Goal: Information Seeking & Learning: Compare options

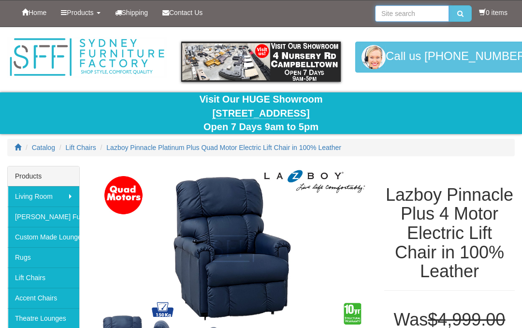
click at [387, 18] on input "search" at bounding box center [412, 13] width 74 height 16
type input "Chicago 4 motor electric lift chair"
click at [458, 14] on button "submit" at bounding box center [460, 13] width 23 height 16
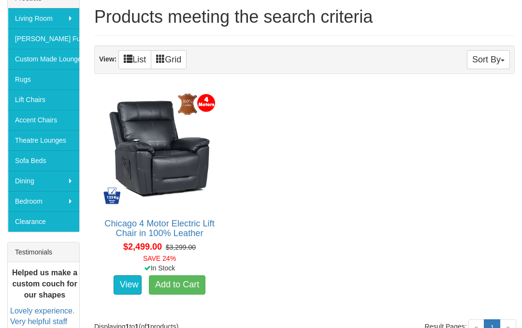
scroll to position [184, 0]
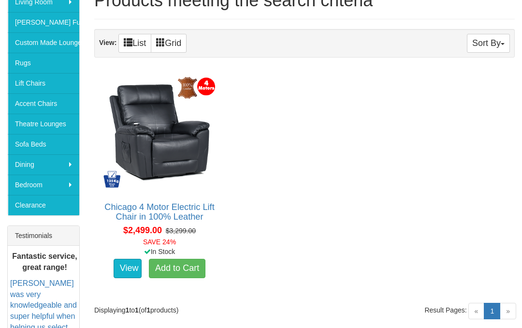
click at [254, 309] on div "Displaying 1 to 1 (of 1 products)" at bounding box center [196, 310] width 218 height 10
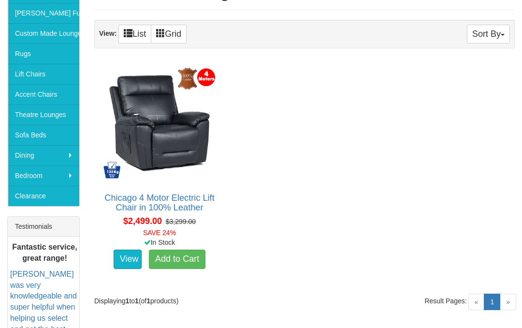
scroll to position [191, 0]
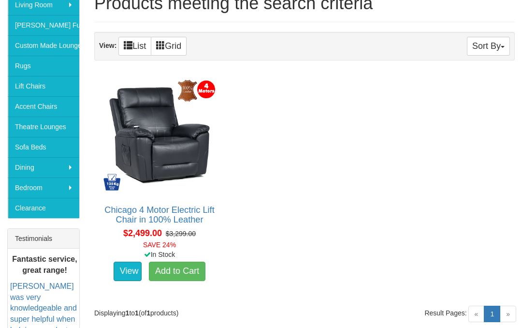
click at [168, 217] on link "Chicago 4 Motor Electric Lift Chair in 100% Leather" at bounding box center [159, 214] width 110 height 19
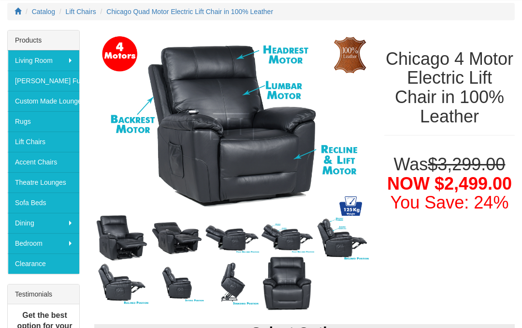
scroll to position [148, 0]
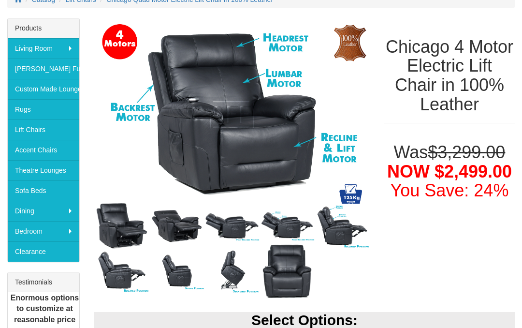
click at [283, 225] on img at bounding box center [287, 226] width 55 height 30
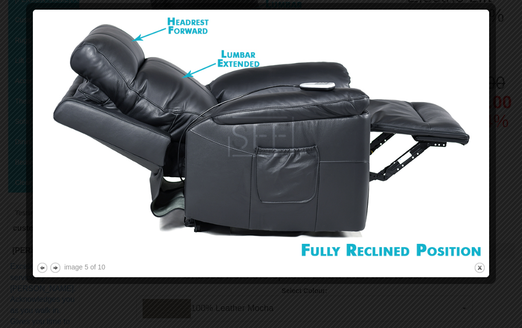
scroll to position [212, 0]
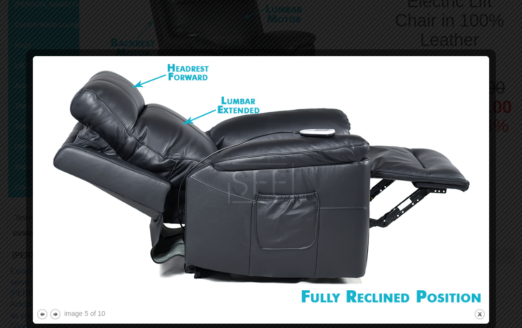
click at [59, 319] on button "next" at bounding box center [55, 314] width 12 height 12
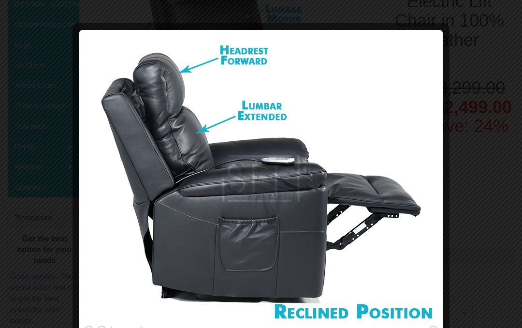
click at [103, 327] on button "next" at bounding box center [102, 331] width 12 height 12
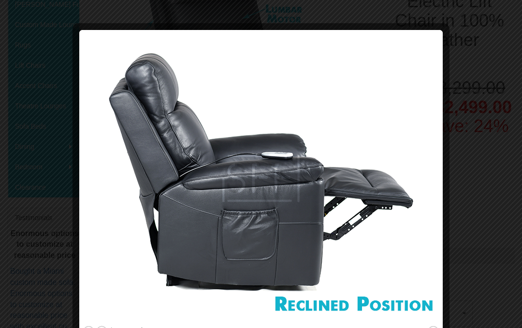
click at [105, 327] on button "next" at bounding box center [102, 331] width 12 height 12
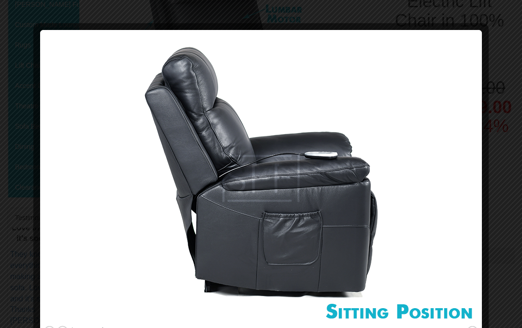
click at [67, 327] on button "next" at bounding box center [63, 331] width 12 height 12
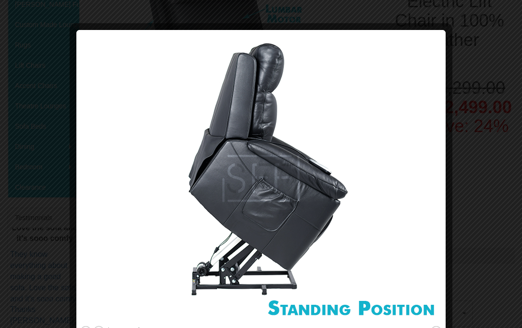
click at [85, 327] on button "previous" at bounding box center [86, 331] width 12 height 12
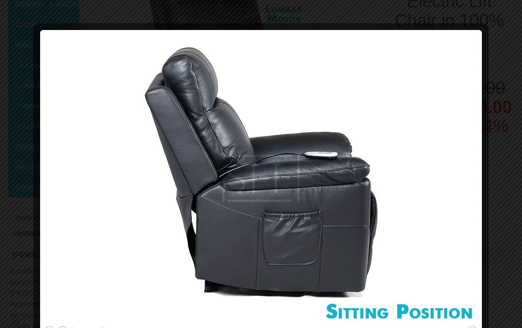
click at [68, 327] on button "next" at bounding box center [63, 331] width 12 height 12
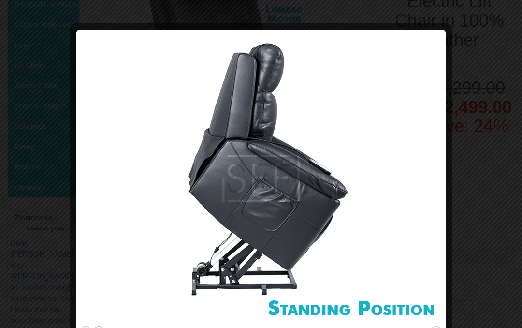
click at [437, 327] on button "close" at bounding box center [436, 331] width 12 height 12
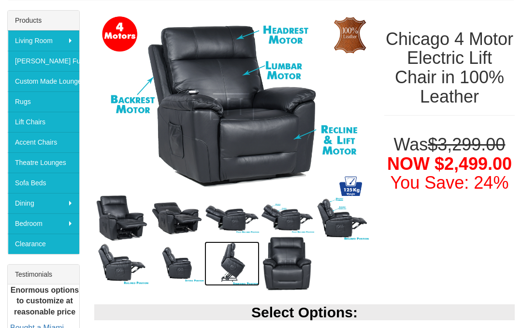
scroll to position [139, 0]
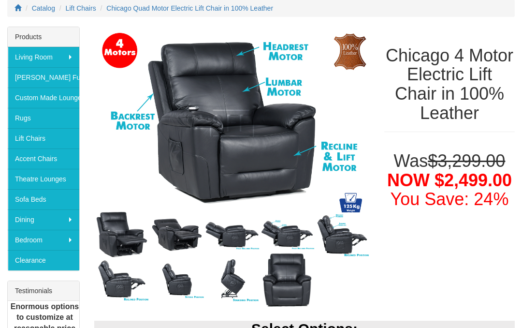
click at [234, 237] on img at bounding box center [232, 235] width 55 height 31
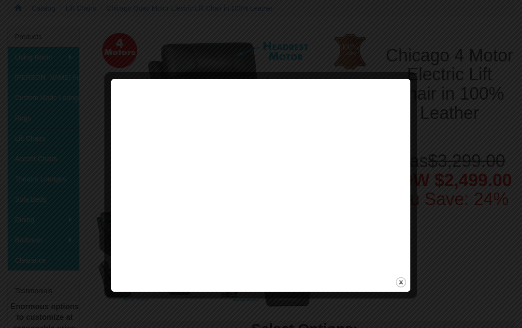
scroll to position [139, 0]
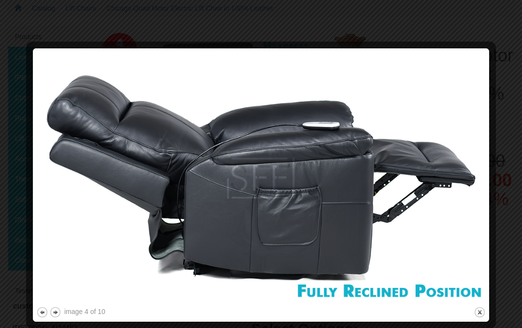
click at [483, 311] on button "close" at bounding box center [480, 312] width 12 height 12
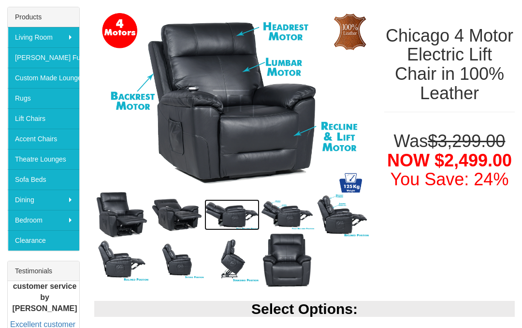
scroll to position [159, 0]
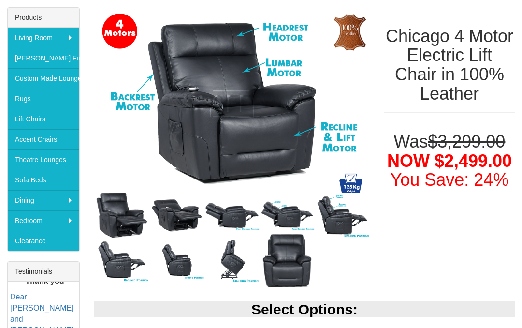
click at [177, 221] on img at bounding box center [176, 215] width 55 height 40
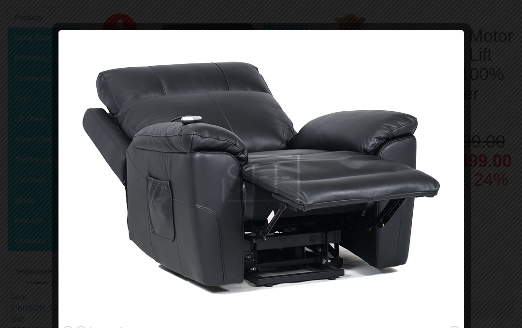
click at [65, 327] on button "previous" at bounding box center [68, 331] width 12 height 12
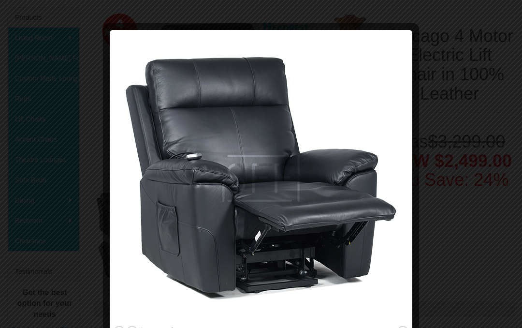
click at [134, 327] on button "next" at bounding box center [132, 331] width 12 height 12
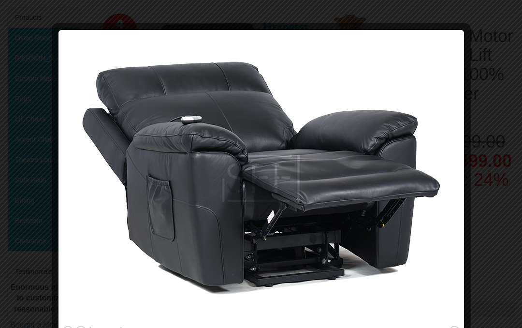
click at [81, 327] on button "next" at bounding box center [81, 331] width 12 height 12
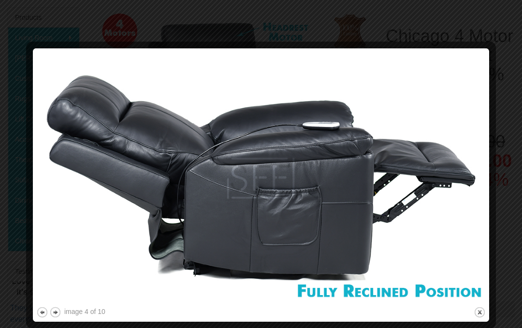
click at [60, 315] on button "next" at bounding box center [55, 312] width 12 height 12
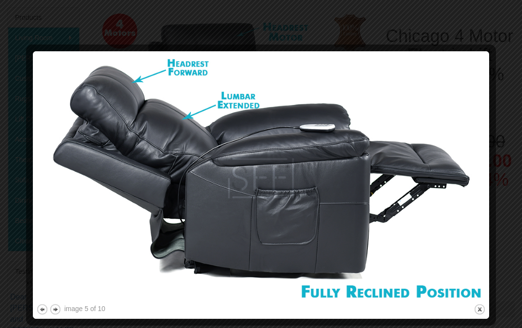
click at [60, 309] on button "next" at bounding box center [55, 309] width 12 height 12
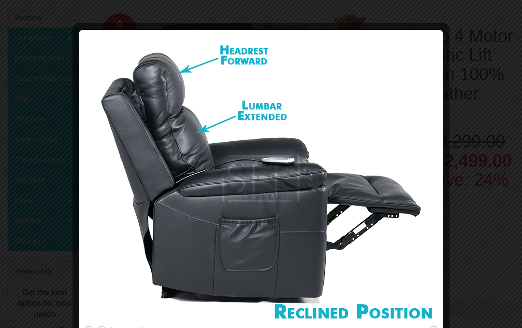
click at [105, 327] on button "next" at bounding box center [102, 331] width 12 height 12
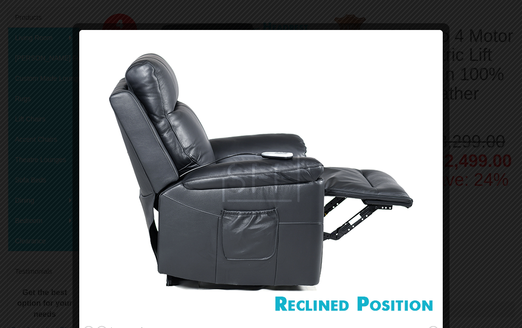
click at [104, 327] on button "next" at bounding box center [102, 331] width 12 height 12
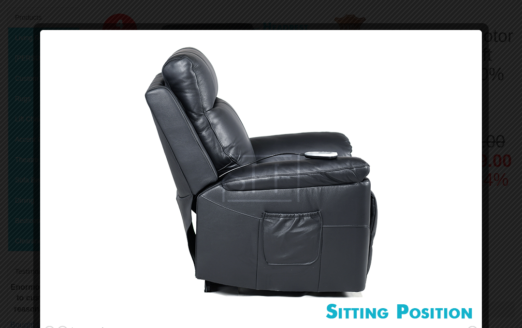
click at [67, 327] on button "next" at bounding box center [63, 331] width 12 height 12
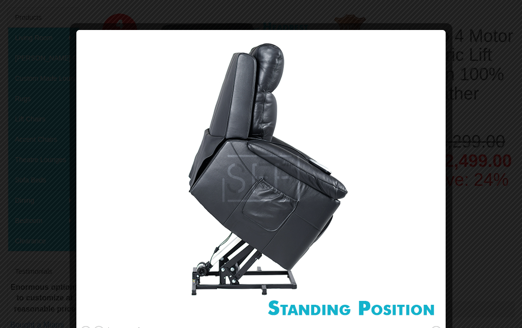
click at [103, 327] on button "next" at bounding box center [99, 331] width 12 height 12
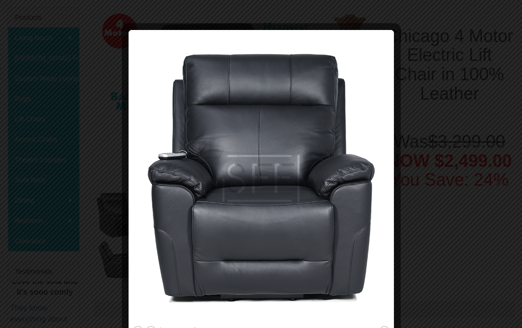
click at [139, 327] on button "previous" at bounding box center [138, 331] width 12 height 12
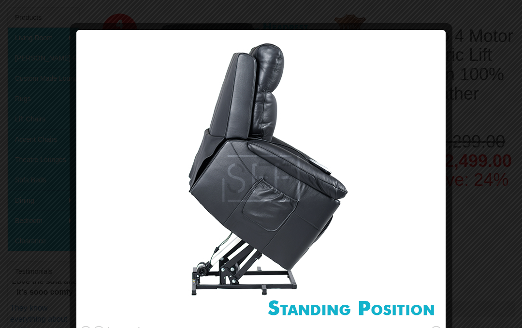
click at [88, 327] on button "previous" at bounding box center [86, 331] width 12 height 12
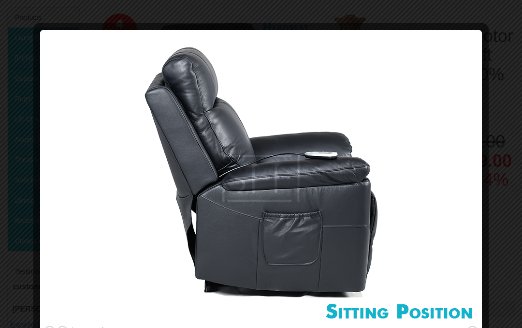
click at [50, 327] on button "previous" at bounding box center [50, 331] width 12 height 12
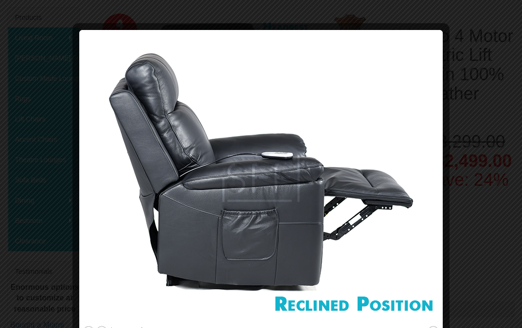
click at [433, 327] on button "close" at bounding box center [433, 331] width 12 height 12
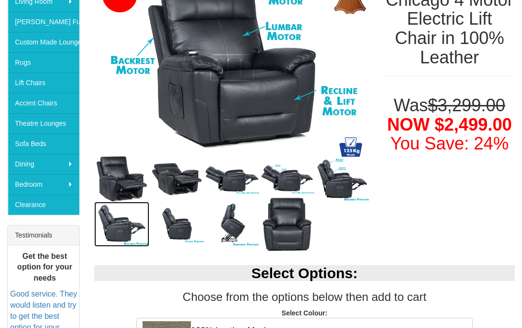
scroll to position [195, 0]
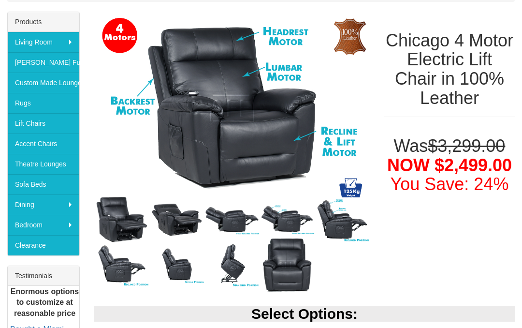
click at [181, 227] on img at bounding box center [176, 220] width 55 height 40
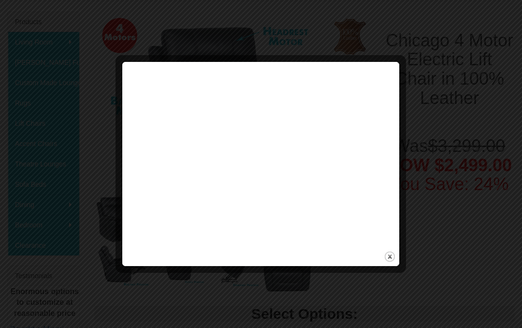
scroll to position [154, 0]
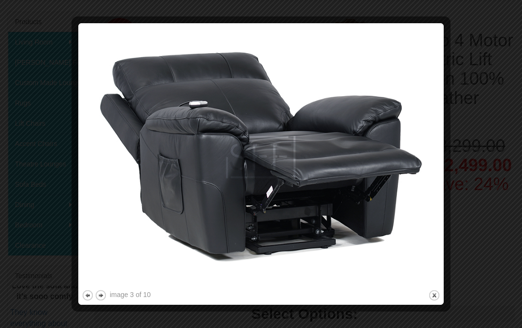
click at [91, 298] on button "previous" at bounding box center [88, 295] width 12 height 12
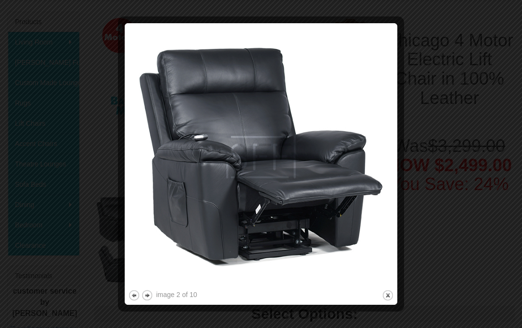
click at [133, 300] on button "previous" at bounding box center [134, 295] width 12 height 12
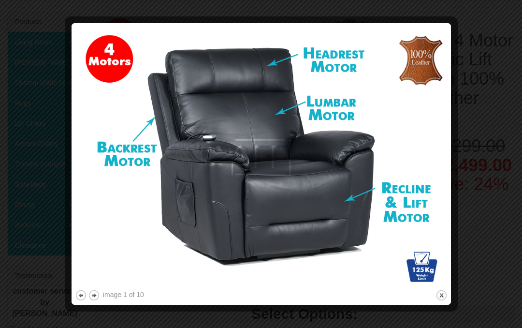
click at [83, 298] on button "previous" at bounding box center [81, 295] width 12 height 12
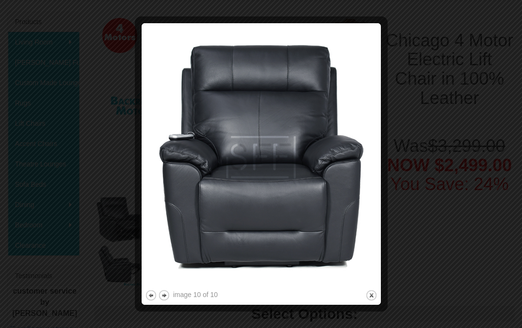
click at [153, 299] on button "previous" at bounding box center [151, 295] width 12 height 12
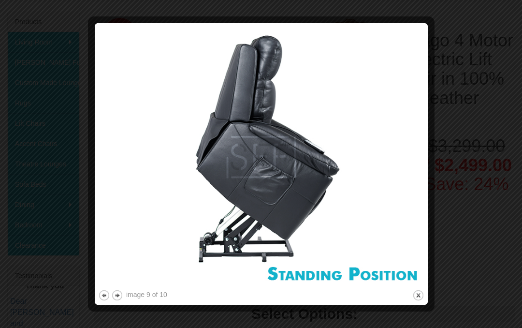
click at [110, 298] on button "previous" at bounding box center [104, 295] width 12 height 12
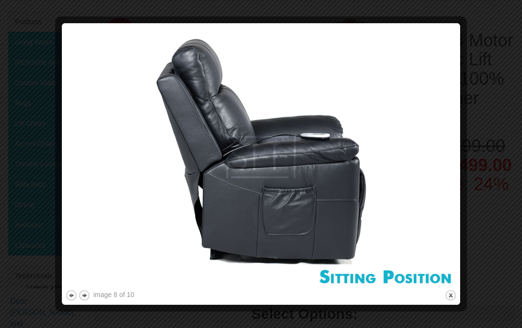
click at [74, 299] on button "previous" at bounding box center [71, 295] width 12 height 12
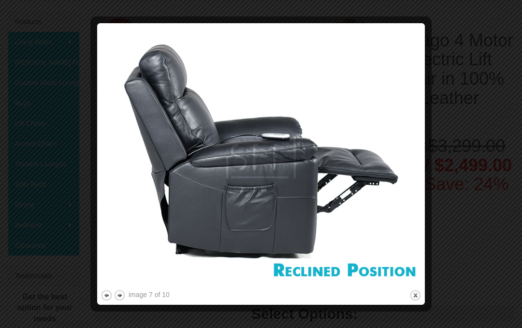
click at [107, 298] on button "previous" at bounding box center [107, 295] width 12 height 12
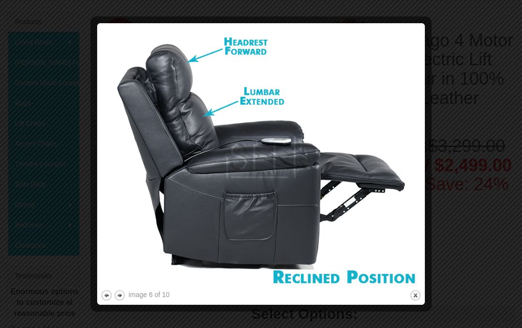
click at [109, 300] on button "previous" at bounding box center [107, 295] width 12 height 12
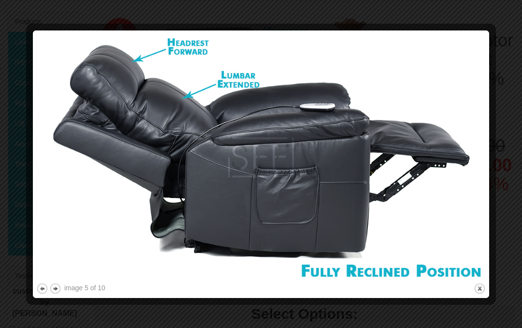
click at [42, 293] on button "previous" at bounding box center [42, 288] width 12 height 12
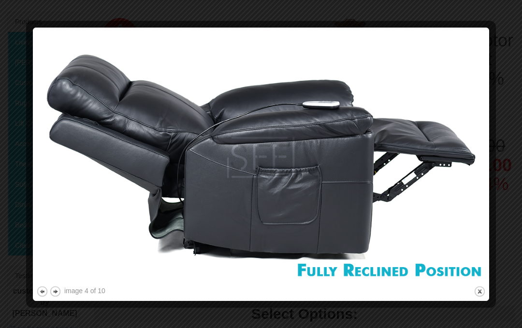
click at [484, 292] on button "close" at bounding box center [480, 291] width 12 height 12
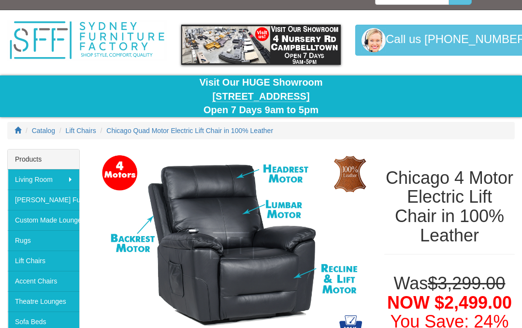
scroll to position [0, 0]
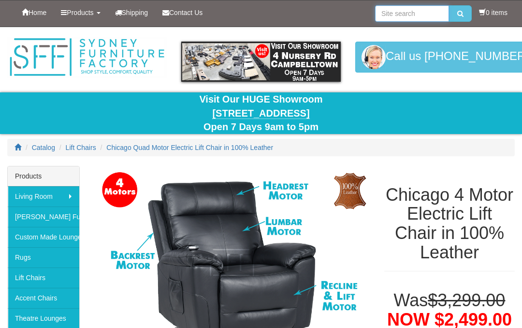
click at [382, 19] on input "search" at bounding box center [412, 13] width 74 height 16
type input "Lazy boy pinnacle plus 4 recliner"
click at [458, 14] on button "submit" at bounding box center [460, 13] width 23 height 16
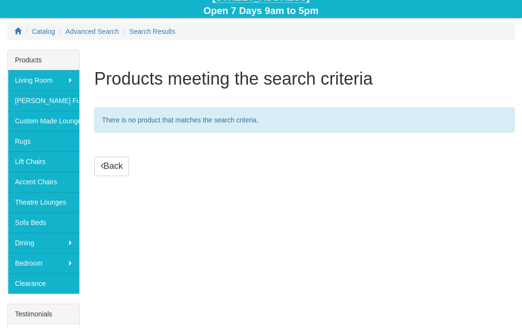
scroll to position [120, 0]
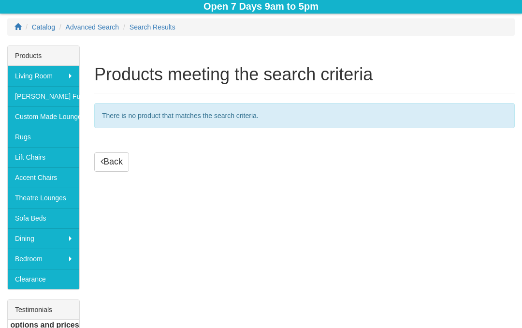
click at [45, 160] on link "Lift Chairs" at bounding box center [44, 157] width 72 height 20
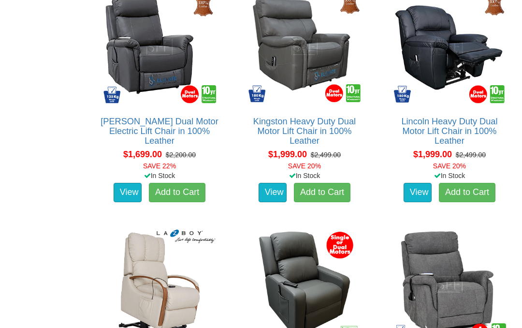
scroll to position [1112, 0]
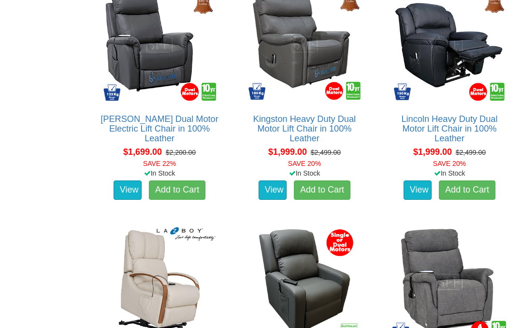
click at [454, 138] on link "Lincoln Heavy Duty Dual Motor Lift Chair in 100% Leather" at bounding box center [449, 128] width 96 height 29
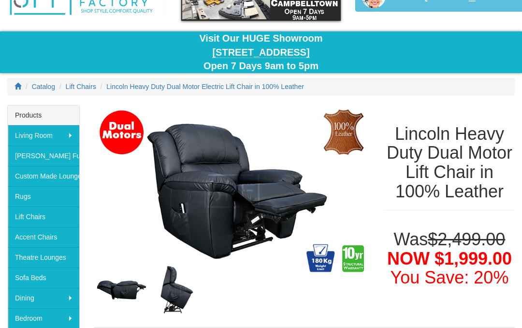
scroll to position [53, 0]
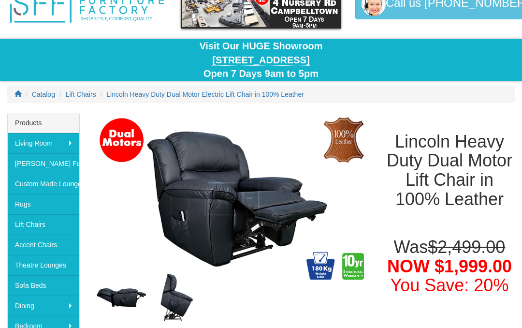
click at [128, 302] on img at bounding box center [121, 298] width 55 height 26
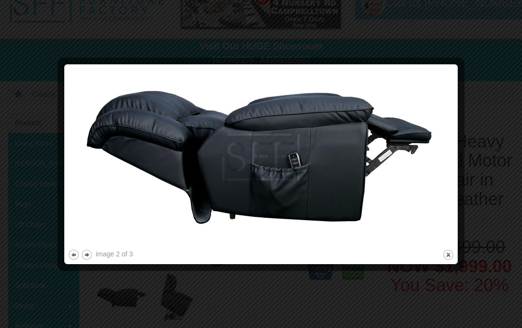
click at [447, 257] on button "close" at bounding box center [448, 255] width 12 height 12
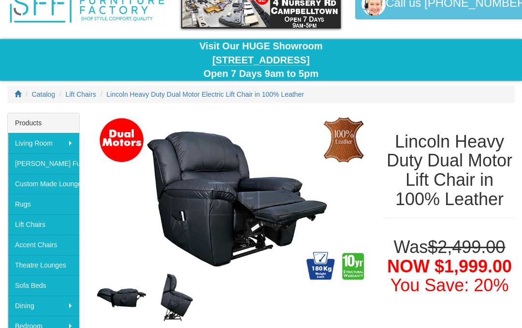
click at [521, 192] on div "Lincoln Heavy Duty Dual Motor Lift Chair in 100% Leather" at bounding box center [449, 170] width 145 height 115
click at [519, 216] on div "Lincoln Heavy Duty Dual Motor Lift Chair in 100% Leather" at bounding box center [449, 170] width 145 height 115
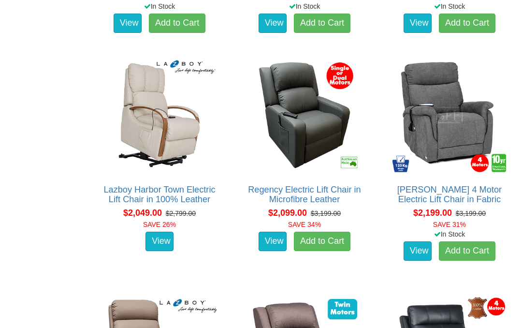
scroll to position [1279, 0]
click at [456, 196] on link "[PERSON_NAME] 4 Motor Electric Lift Chair in Fabric" at bounding box center [449, 194] width 104 height 19
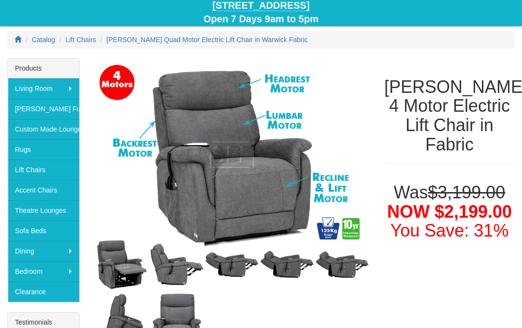
scroll to position [123, 0]
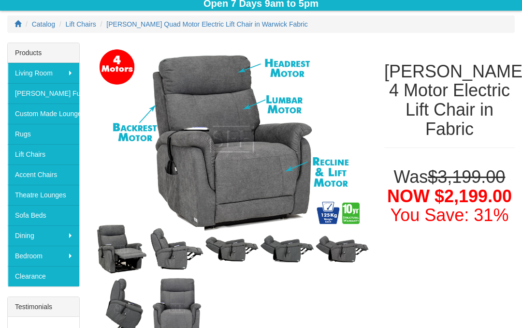
click at [287, 257] on img at bounding box center [287, 249] width 55 height 30
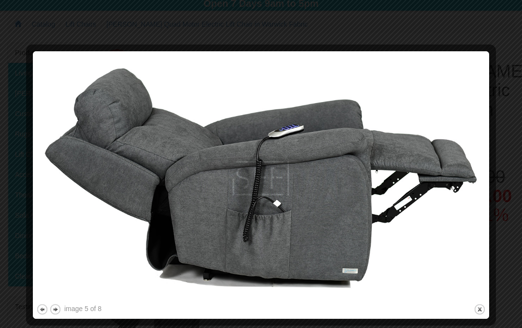
click at [482, 312] on button "close" at bounding box center [480, 309] width 12 height 12
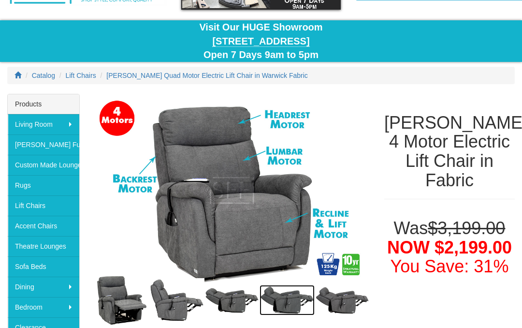
scroll to position [71, 0]
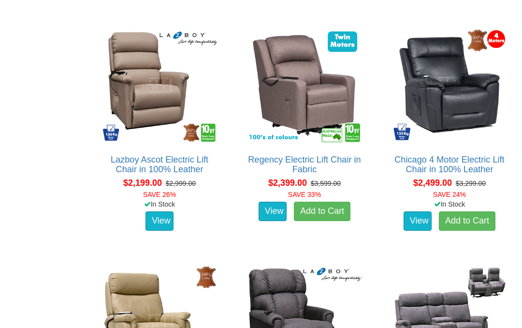
scroll to position [1544, 0]
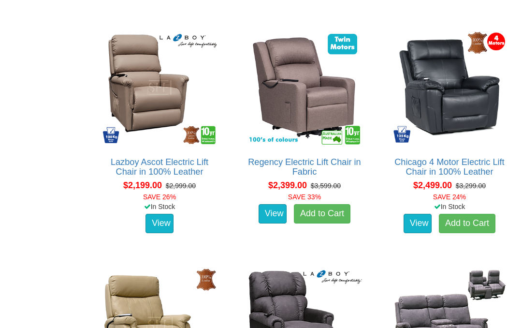
click at [163, 172] on link "Lazboy Ascot Electric Lift Chair in 100% Leather" at bounding box center [160, 166] width 98 height 19
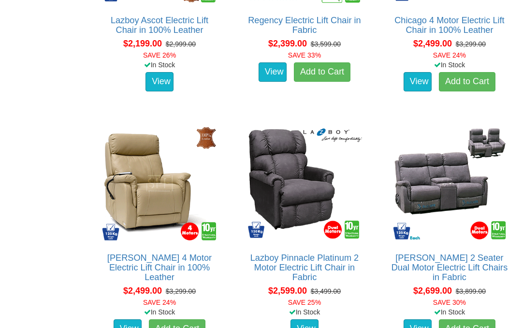
scroll to position [1685, 0]
click at [163, 260] on link "[PERSON_NAME] 4 Motor Electric Lift Chair in 100% Leather" at bounding box center [159, 267] width 104 height 29
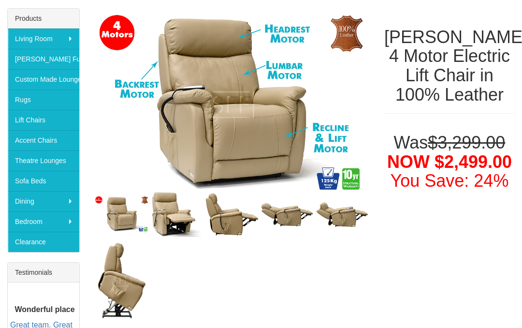
scroll to position [158, 0]
click at [342, 220] on img at bounding box center [342, 214] width 55 height 27
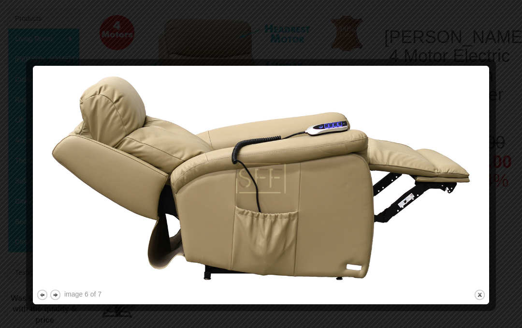
click at [486, 299] on button "close" at bounding box center [480, 295] width 12 height 12
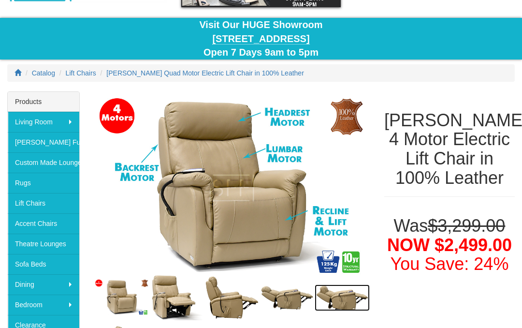
scroll to position [0, 0]
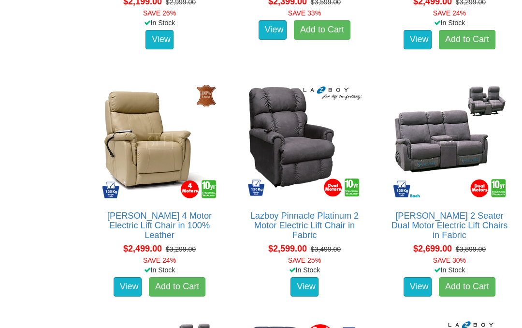
scroll to position [1747, 0]
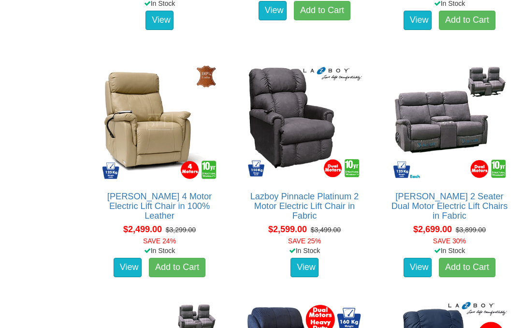
click at [312, 206] on link "Lazboy Pinnacle Platinum 2 Motor Electric Lift Chair in Fabric" at bounding box center [304, 205] width 108 height 29
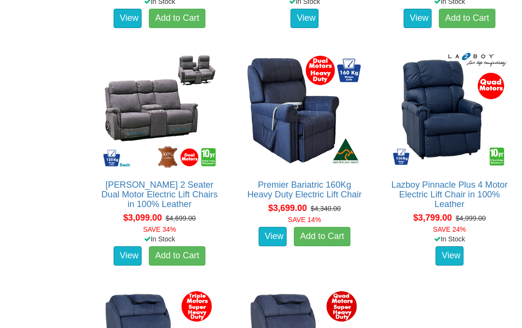
scroll to position [1996, 0]
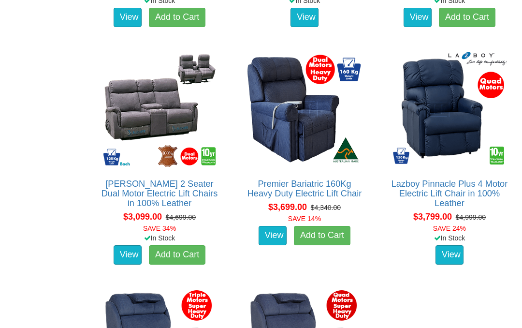
click at [455, 194] on link "Lazboy Pinnacle Plus 4 Motor Electric Lift Chair in 100% Leather" at bounding box center [450, 193] width 117 height 29
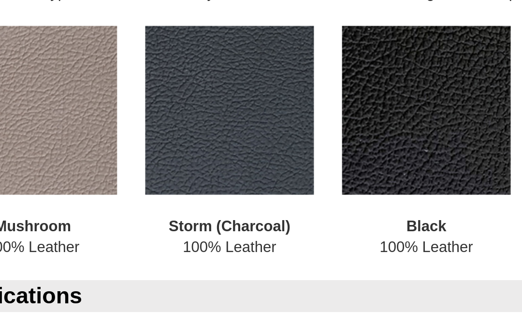
scroll to position [742, 0]
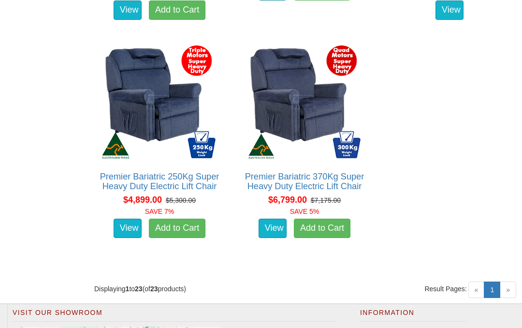
scroll to position [2263, 0]
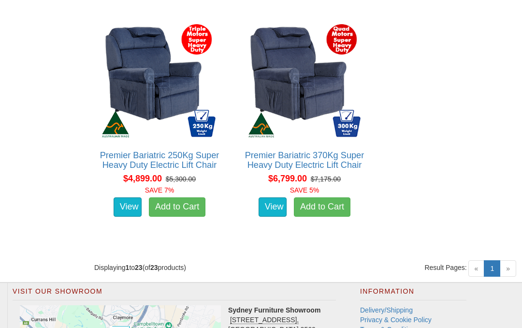
click at [387, 308] on link "Delivery/Shipping" at bounding box center [386, 310] width 53 height 8
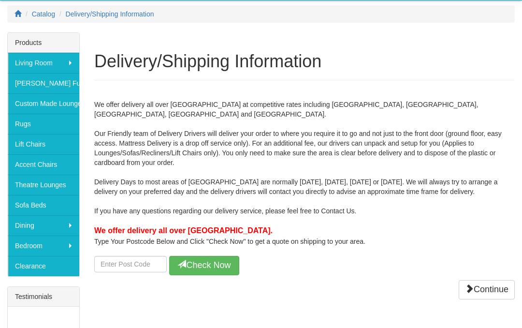
scroll to position [157, 0]
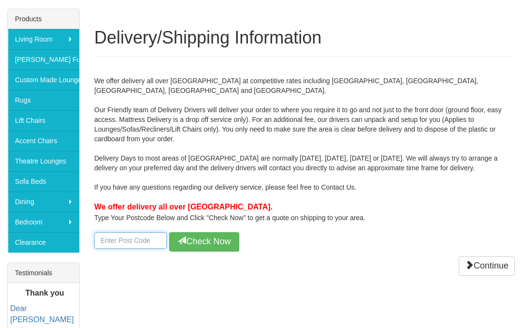
click at [105, 237] on input "number" at bounding box center [130, 240] width 73 height 16
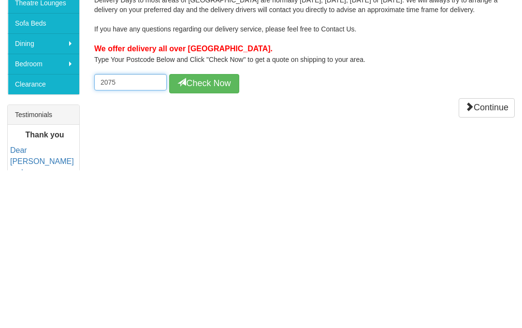
type input "2075"
click at [209, 232] on button "Check Now" at bounding box center [204, 241] width 70 height 19
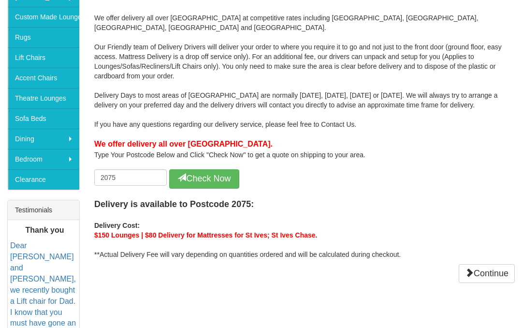
scroll to position [210, 0]
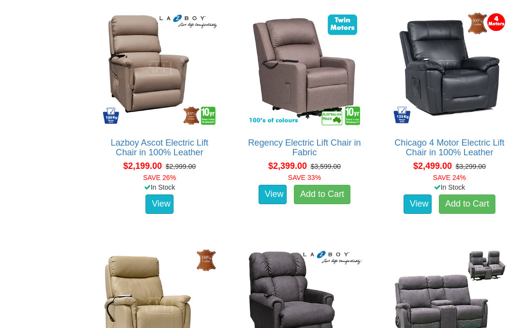
scroll to position [1562, 0]
